Goal: Navigation & Orientation: Understand site structure

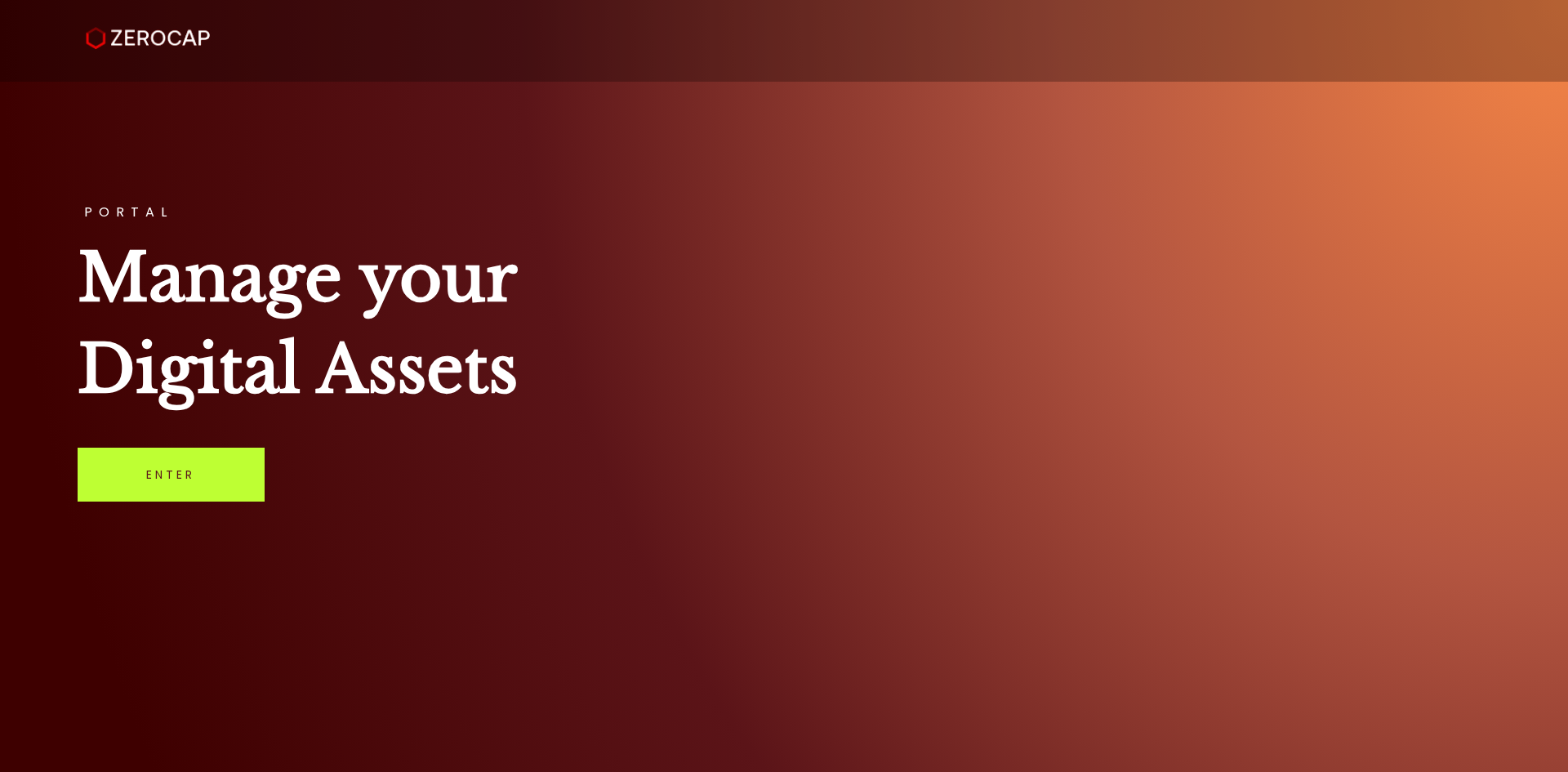
click at [195, 461] on link "Enter" at bounding box center [170, 474] width 187 height 54
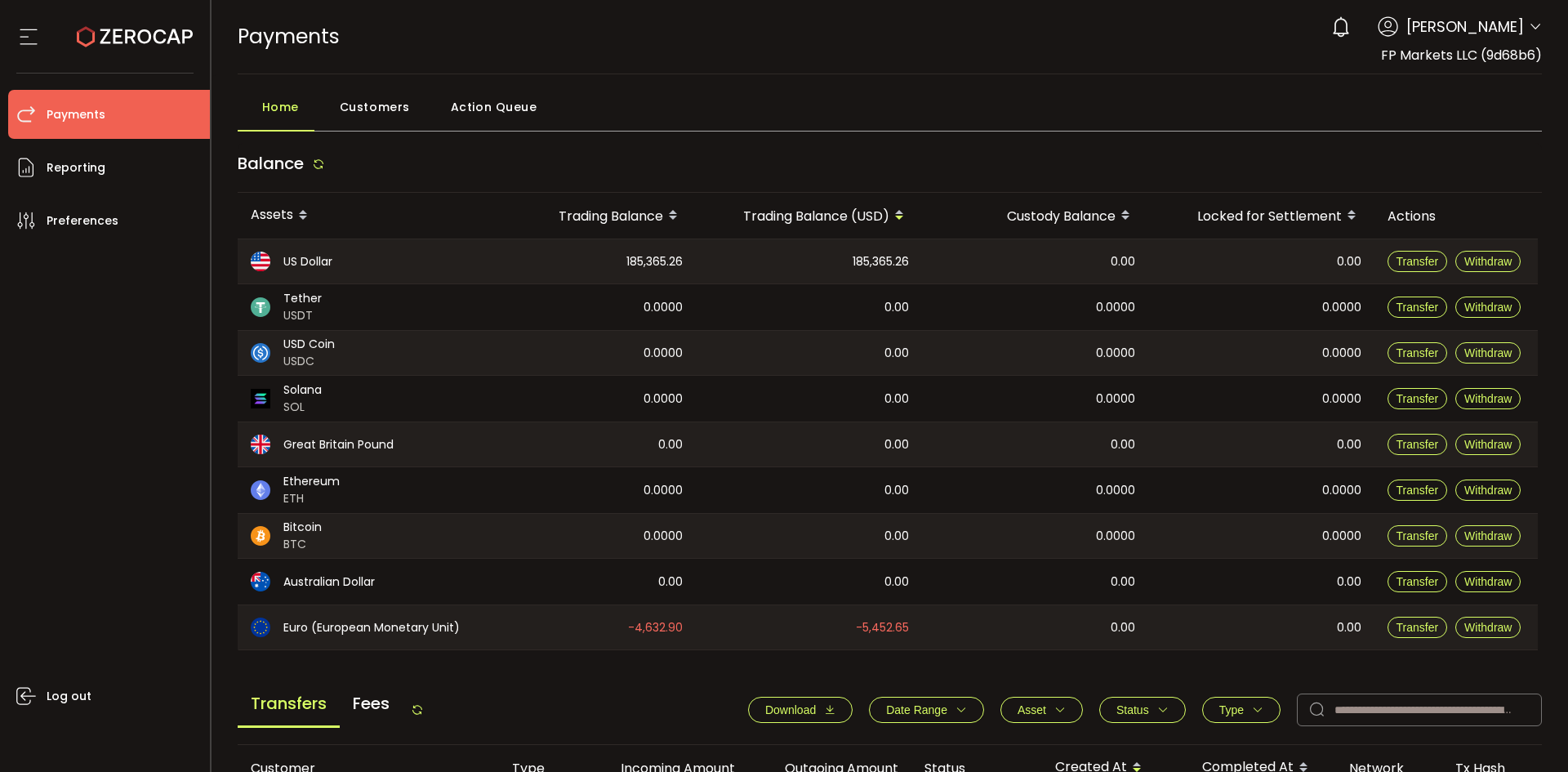
scroll to position [490, 0]
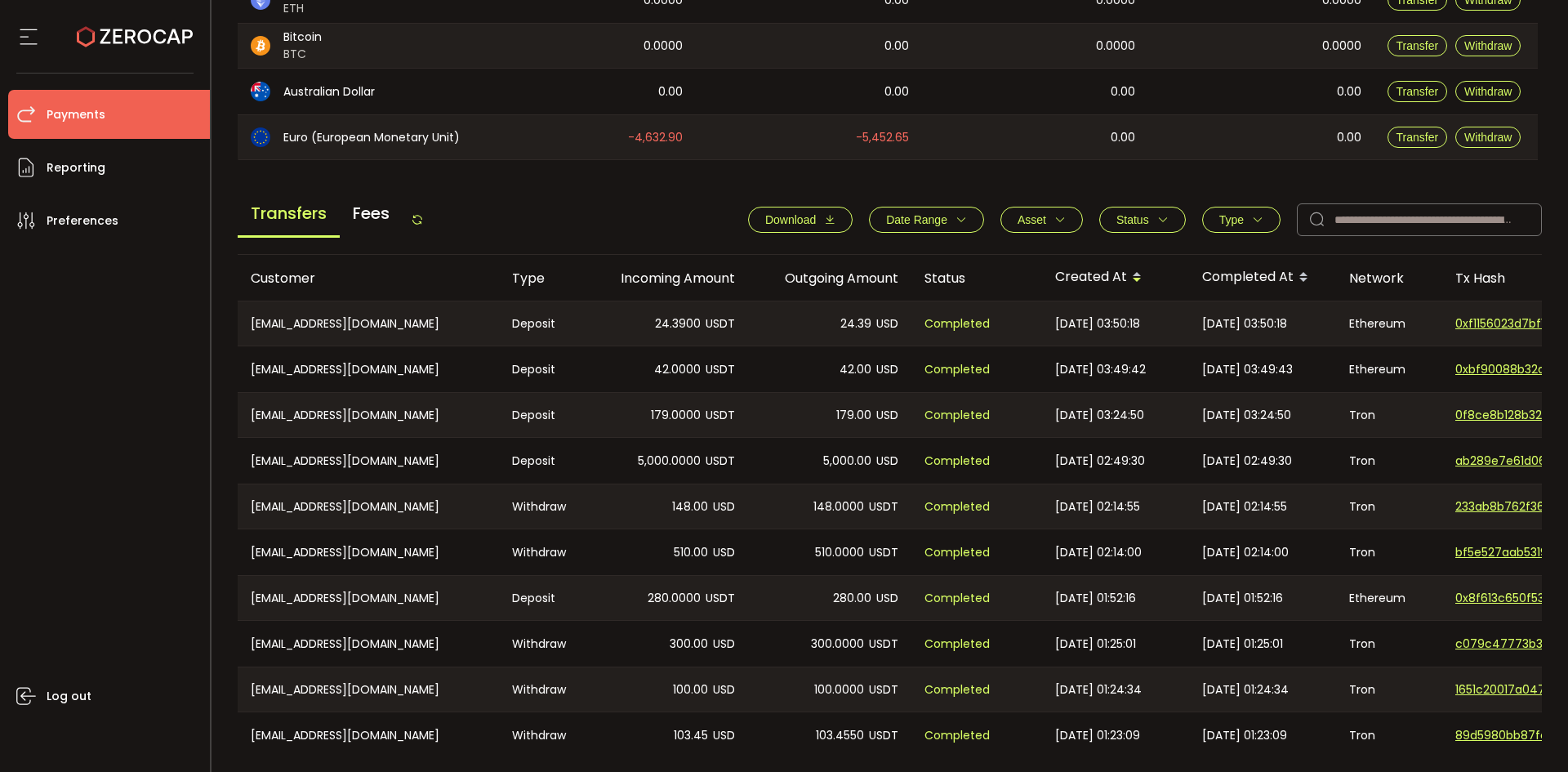
click at [423, 220] on icon at bounding box center [417, 219] width 13 height 13
click at [431, 214] on div "Transfers Fees Download Date Range - Asset BTC ETH EUR GBP USD USDC USDT Clear …" at bounding box center [890, 224] width 1305 height 62
click at [424, 219] on icon at bounding box center [417, 219] width 13 height 13
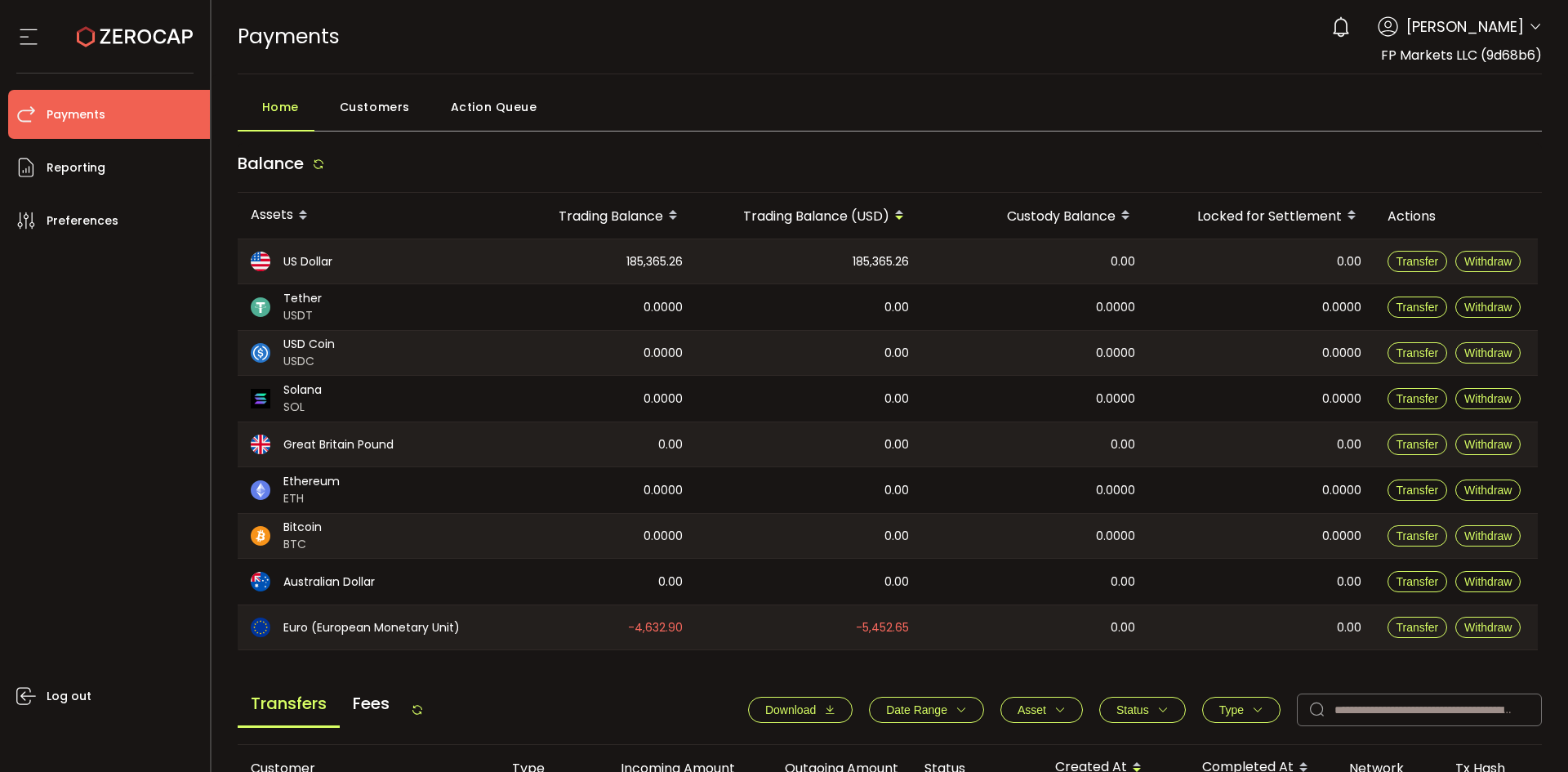
scroll to position [553, 0]
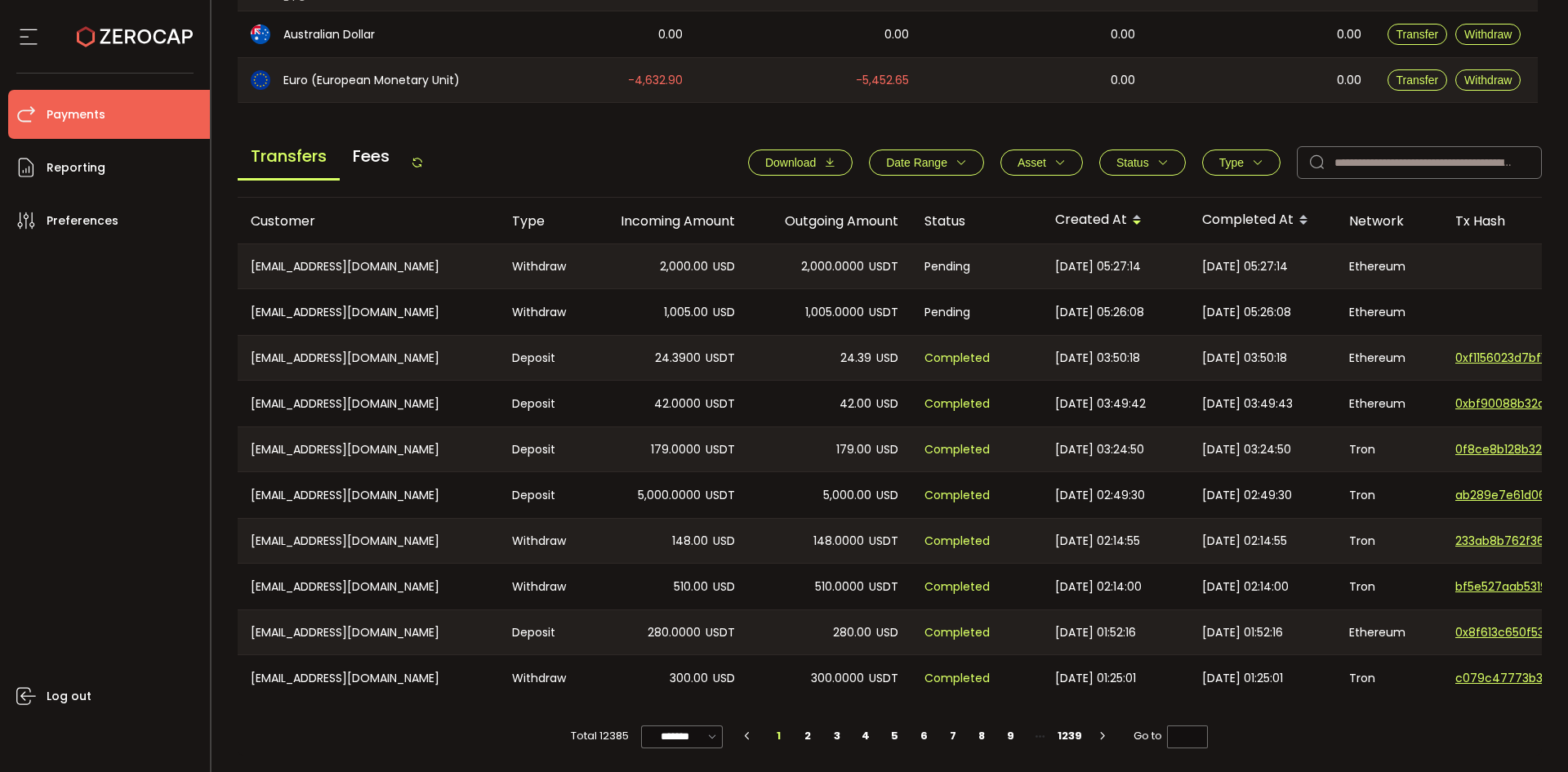
drag, startPoint x: 703, startPoint y: 106, endPoint x: 698, endPoint y: 117, distance: 12.1
click at [703, 109] on main "Balance Assets Trading Balance Trading Balance (USD) Custody Balance Locked for…" at bounding box center [890, 176] width 1305 height 1160
click at [421, 157] on icon at bounding box center [417, 162] width 13 height 13
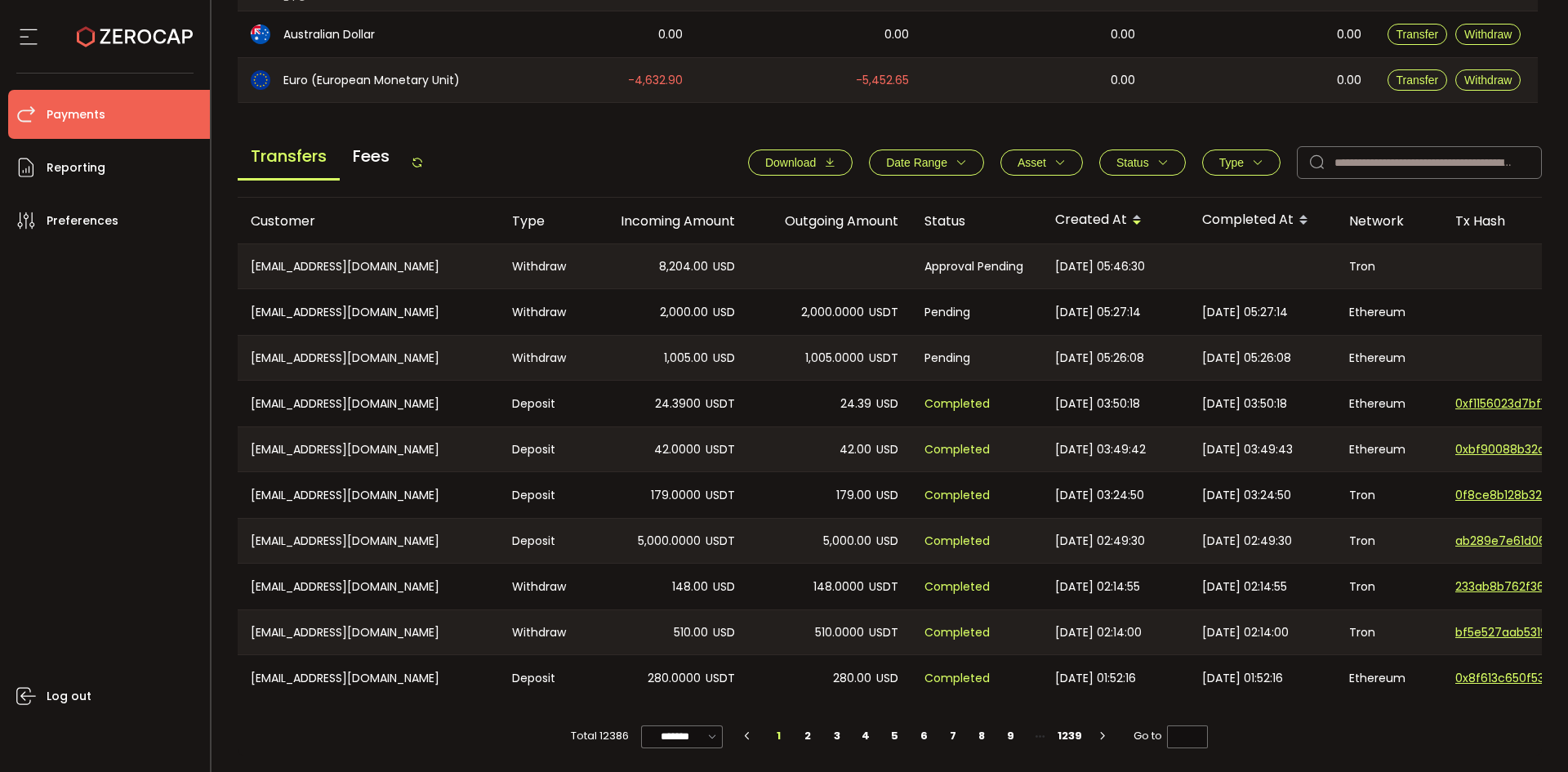
click at [423, 156] on icon at bounding box center [417, 162] width 13 height 13
click at [417, 156] on icon at bounding box center [417, 162] width 13 height 13
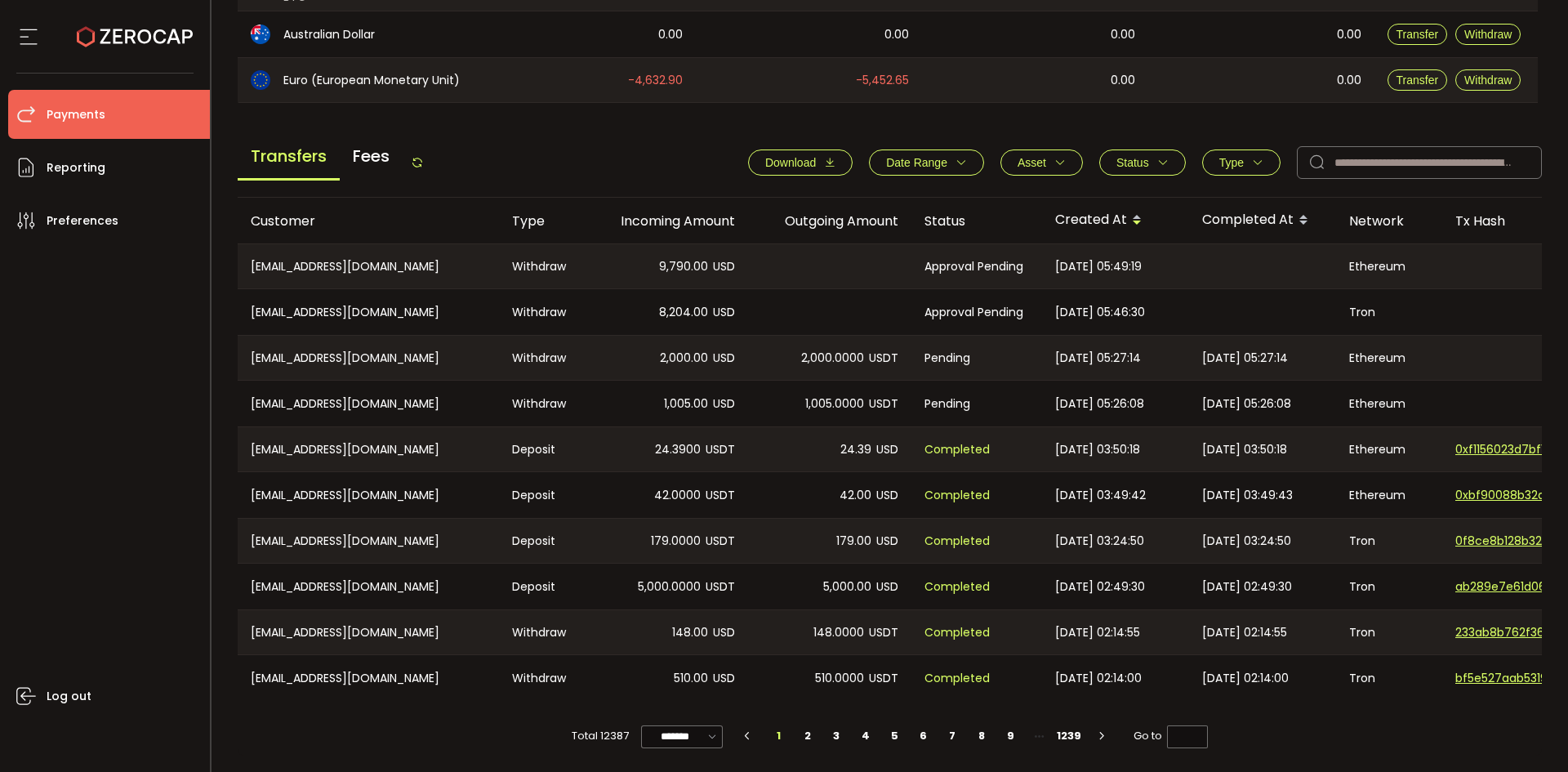
click at [424, 160] on icon at bounding box center [417, 162] width 13 height 13
click at [414, 159] on div "Transfers Fees" at bounding box center [330, 162] width 187 height 36
click at [420, 157] on icon at bounding box center [417, 162] width 13 height 13
click at [420, 157] on icon at bounding box center [417, 162] width 13 height 13
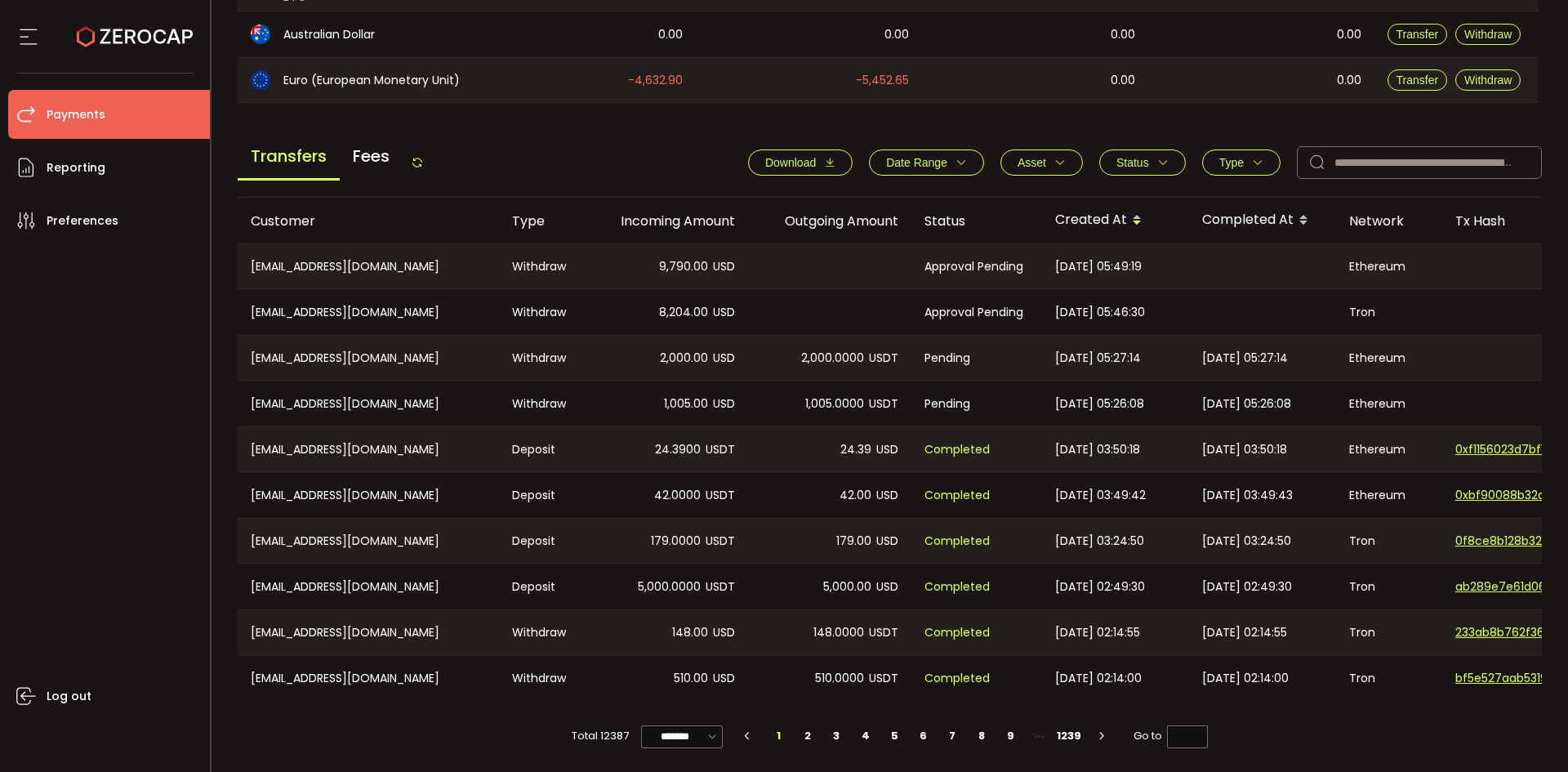
click at [421, 157] on icon at bounding box center [417, 162] width 13 height 13
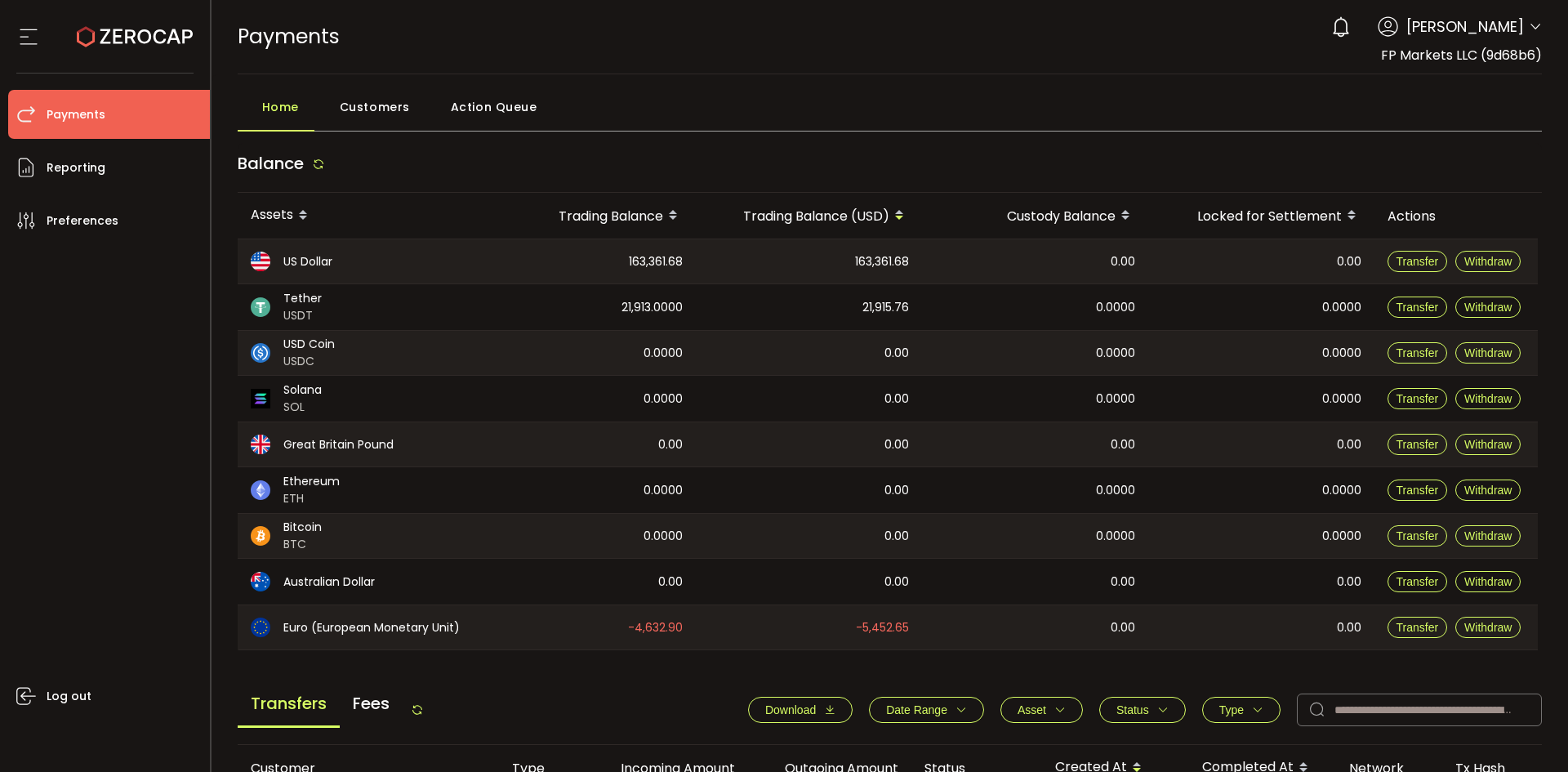
scroll to position [490, 0]
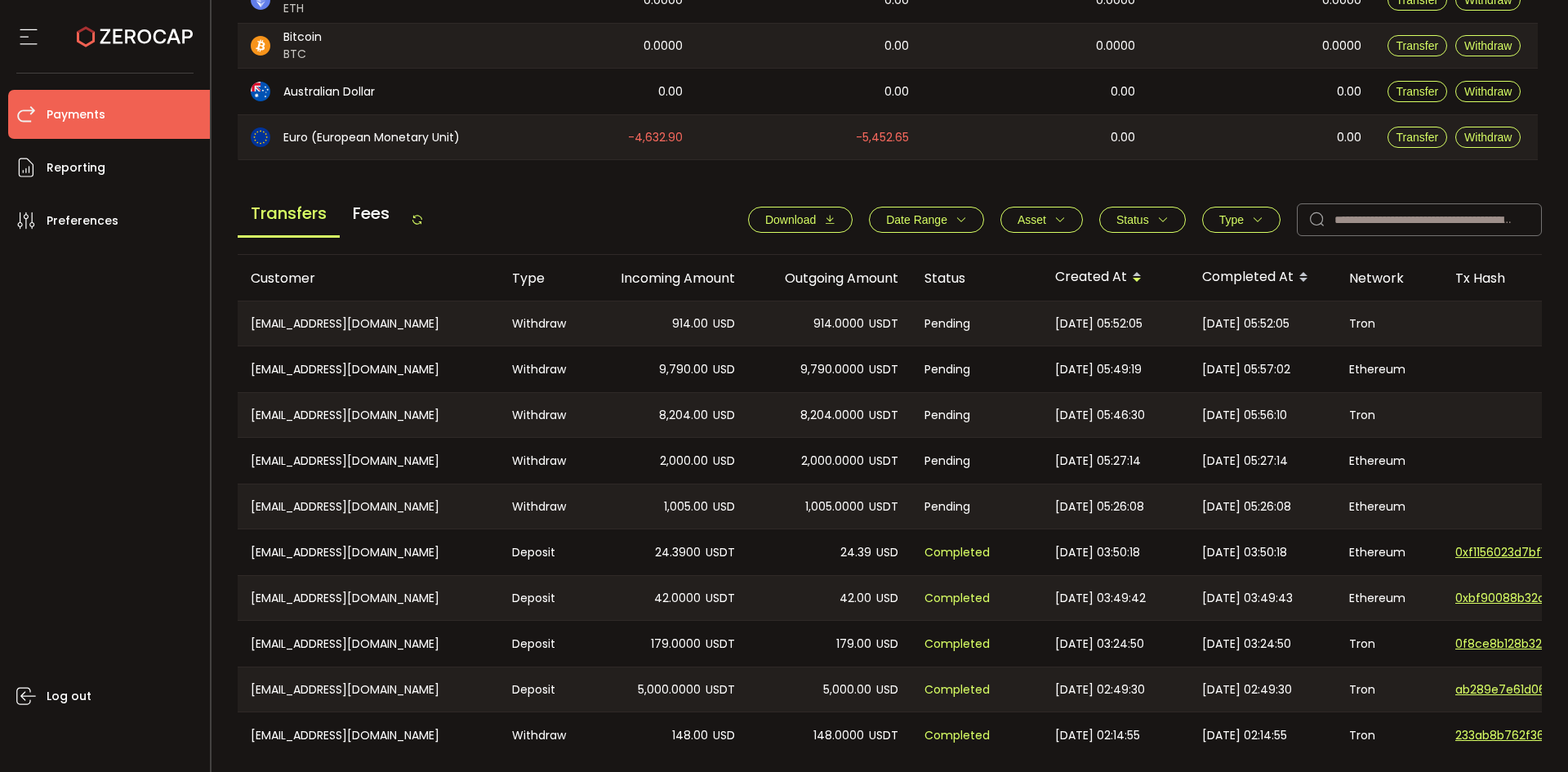
click at [420, 223] on icon at bounding box center [417, 219] width 13 height 13
click at [420, 218] on icon at bounding box center [417, 219] width 13 height 13
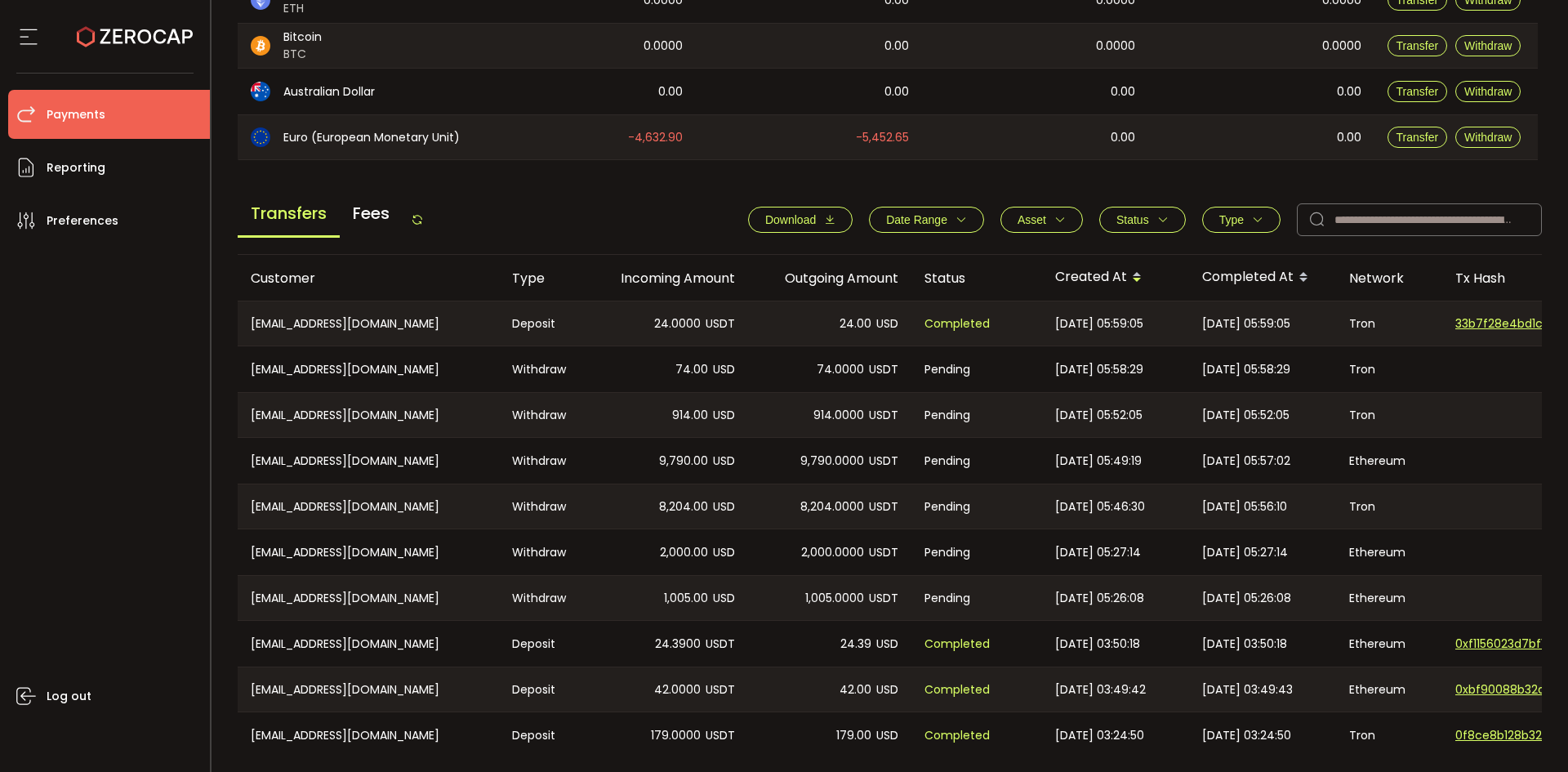
click at [420, 219] on icon at bounding box center [417, 219] width 13 height 13
click at [418, 221] on icon at bounding box center [417, 219] width 13 height 13
